Goal: Find specific page/section: Find specific page/section

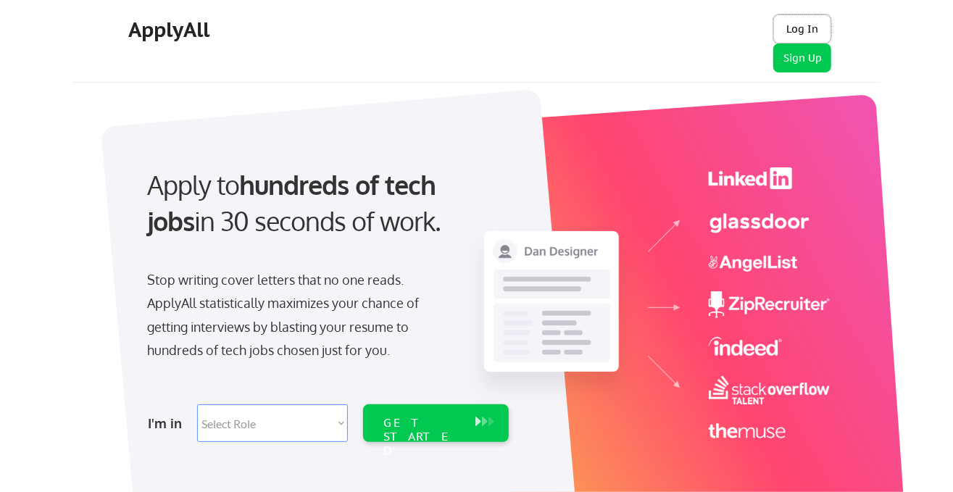
click at [800, 25] on button "Log In" at bounding box center [803, 29] width 58 height 29
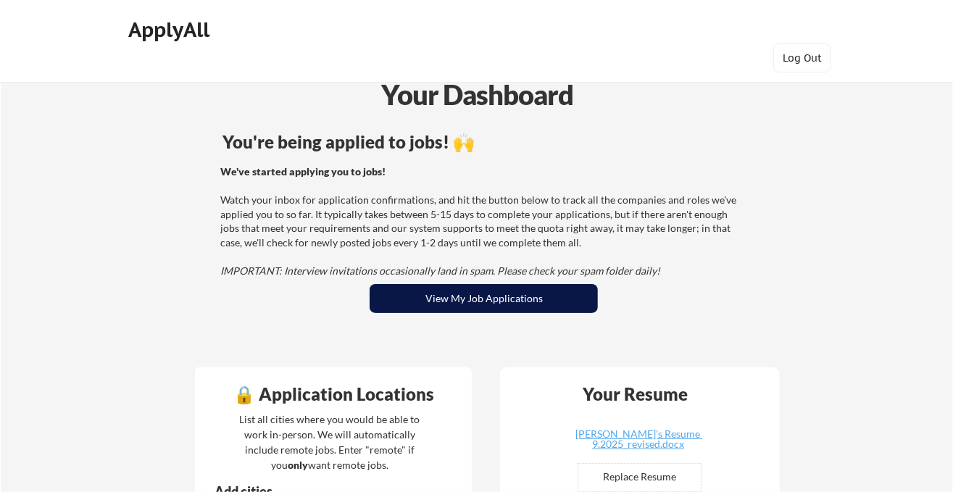
click at [470, 301] on button "View My Job Applications" at bounding box center [484, 298] width 228 height 29
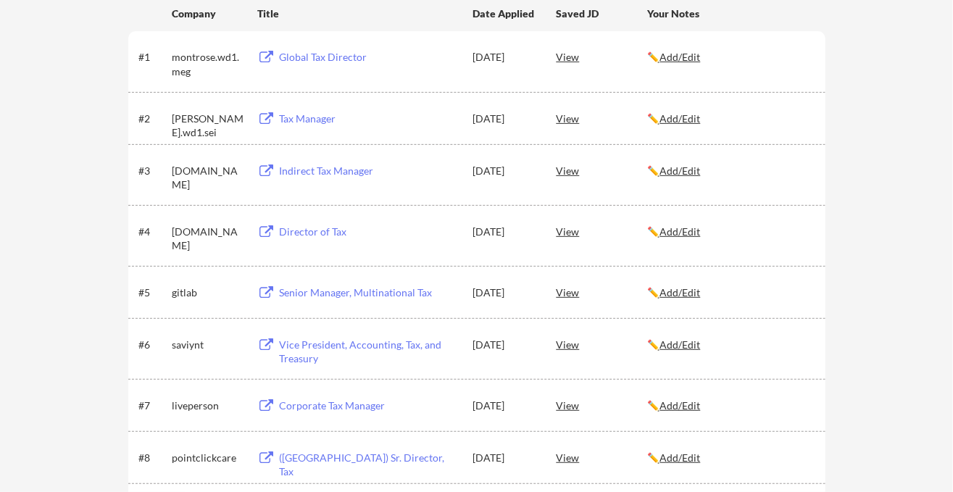
scroll to position [276, 0]
click at [323, 118] on div "Tax Manager" at bounding box center [369, 117] width 180 height 15
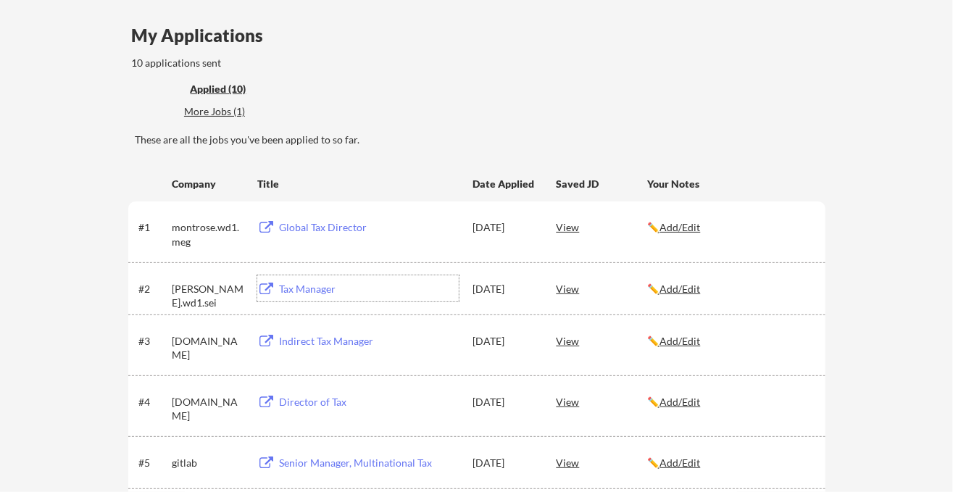
scroll to position [107, 0]
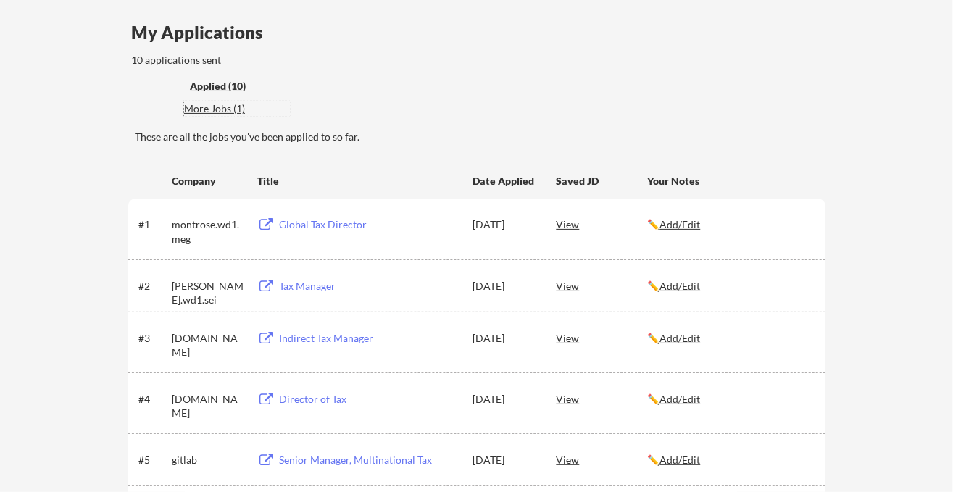
click at [214, 113] on div "More Jobs (1)" at bounding box center [237, 109] width 107 height 15
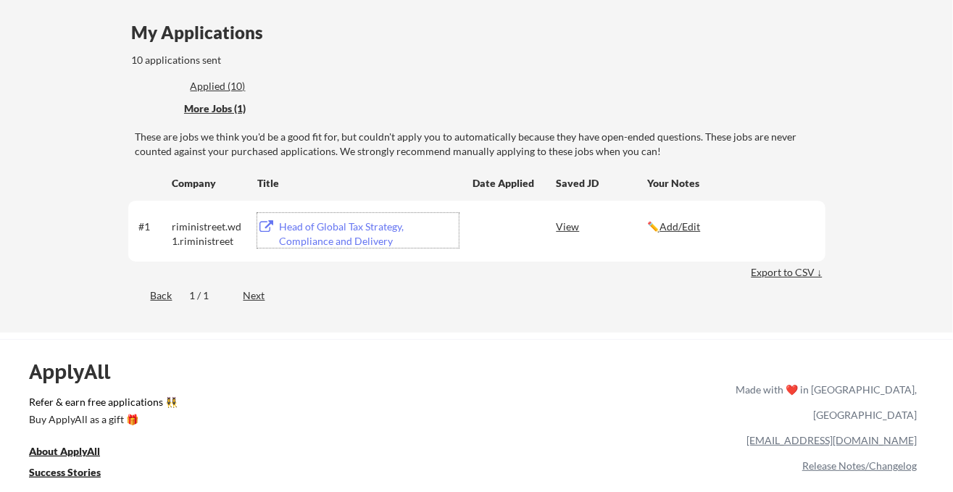
click at [347, 227] on div "Head of Global Tax Strategy, Compliance and Delivery" at bounding box center [369, 234] width 180 height 28
click at [160, 297] on div "Back" at bounding box center [150, 296] width 44 height 15
